Goal: Information Seeking & Learning: Learn about a topic

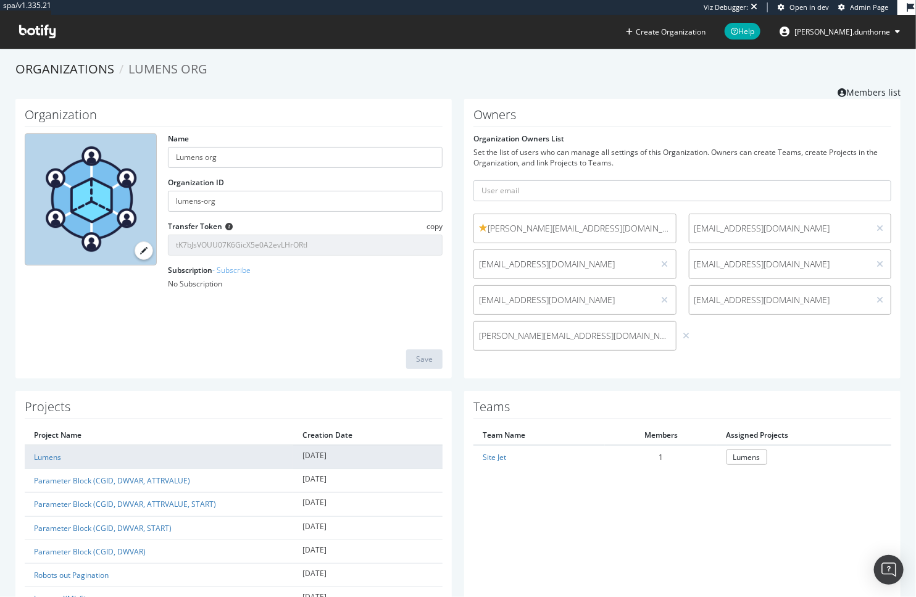
click at [32, 457] on td "Lumens" at bounding box center [159, 457] width 269 height 24
click at [38, 458] on link "Lumens" at bounding box center [47, 457] width 27 height 10
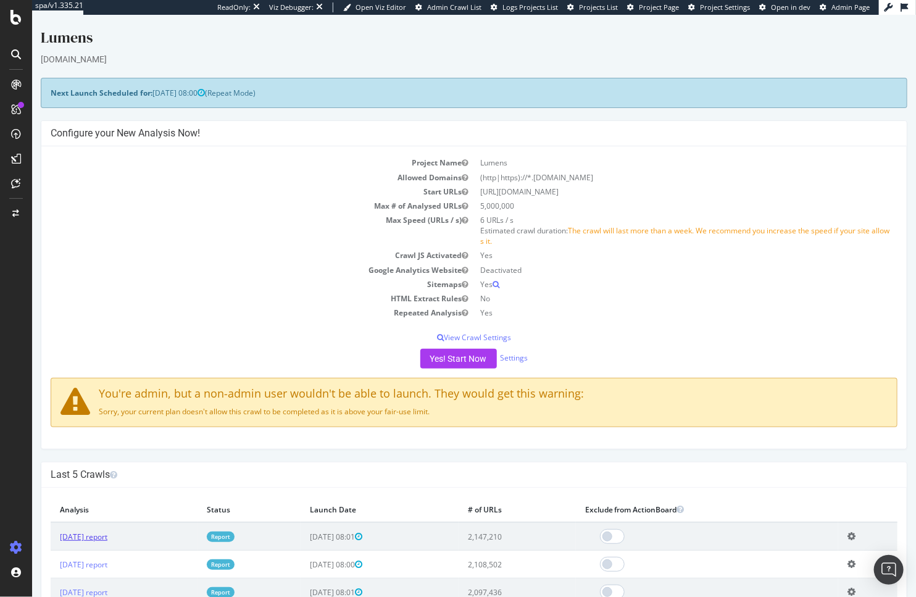
click at [107, 535] on link "[DATE] report" at bounding box center [83, 536] width 48 height 10
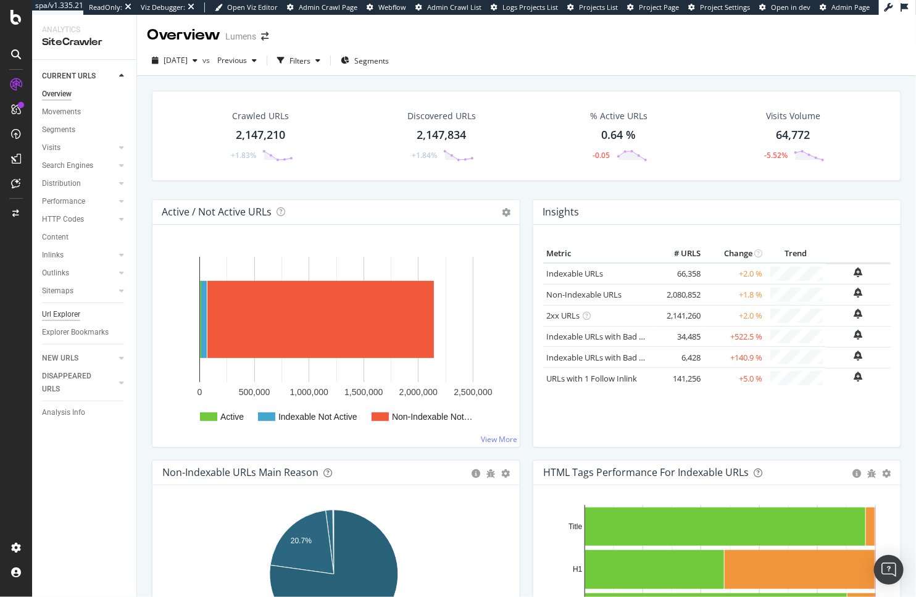
click at [64, 314] on div "Url Explorer" at bounding box center [61, 314] width 38 height 13
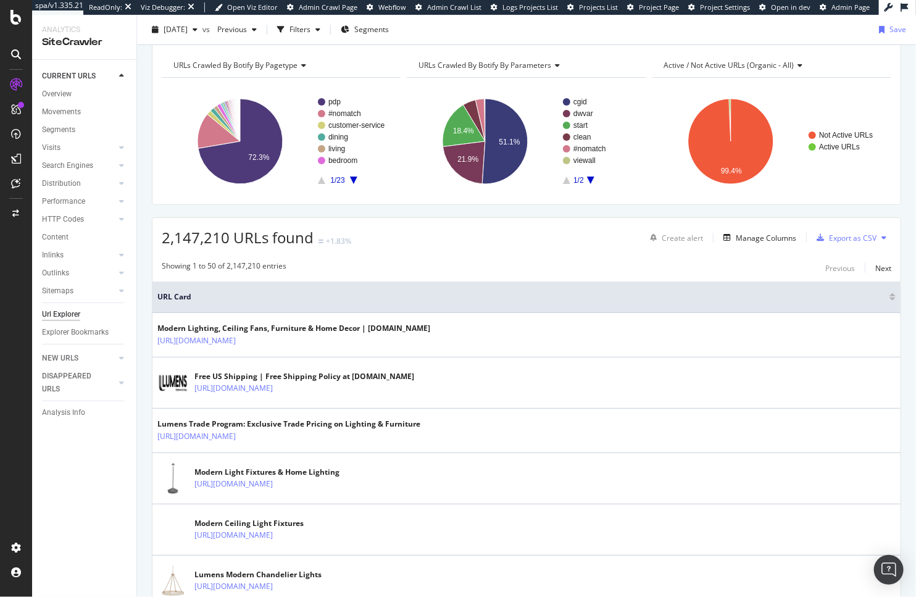
scroll to position [77, 0]
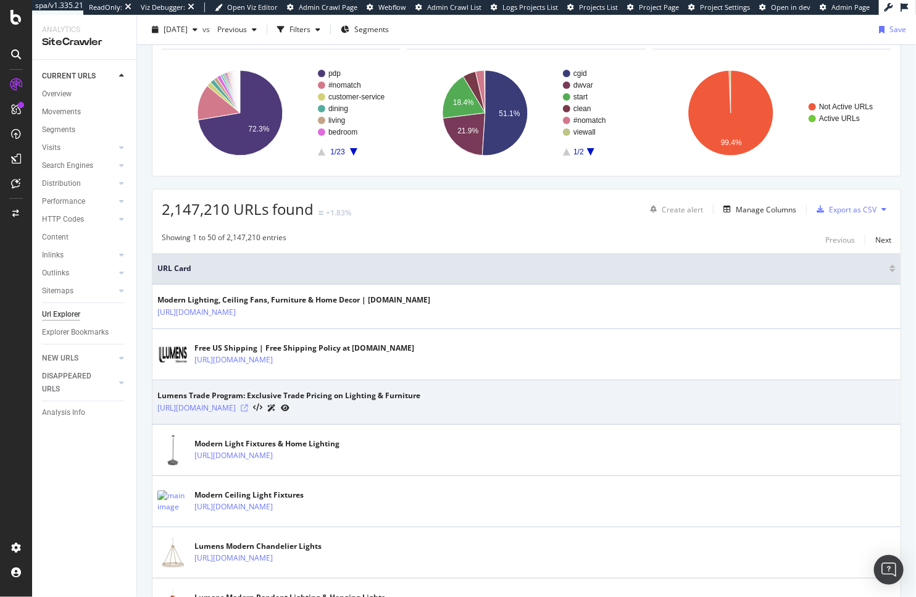
click at [248, 407] on icon at bounding box center [244, 407] width 7 height 7
